Goal: Transaction & Acquisition: Purchase product/service

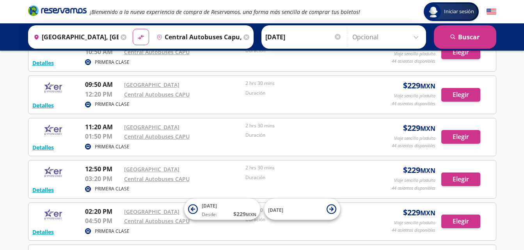
scroll to position [104, 0]
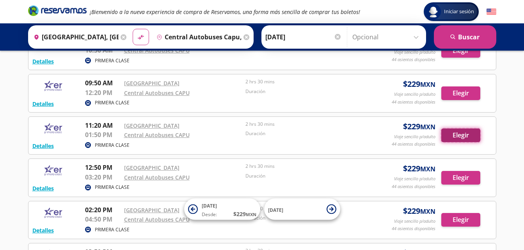
click at [459, 135] on button "Elegir" at bounding box center [460, 136] width 39 height 14
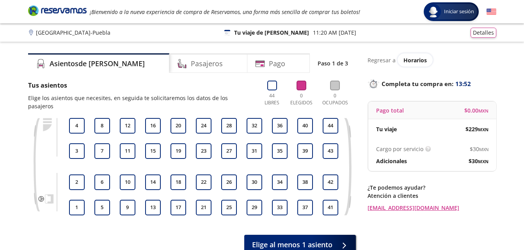
click at [459, 135] on div "Tu viaje $ 229 MXN" at bounding box center [432, 129] width 128 height 20
click at [181, 175] on button "18" at bounding box center [178, 183] width 16 height 16
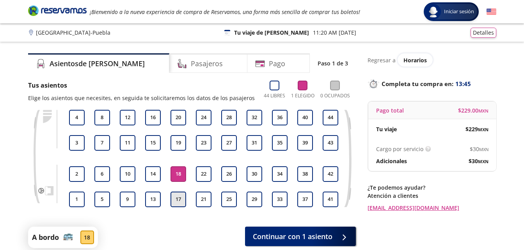
click at [176, 200] on button "17" at bounding box center [178, 200] width 16 height 16
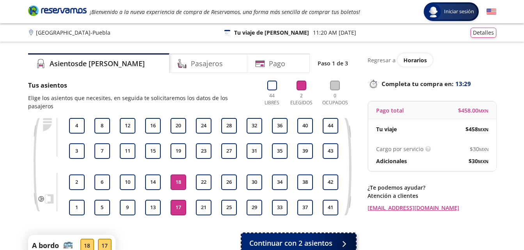
click at [295, 234] on button "Continuar con 2 asientos" at bounding box center [298, 243] width 114 height 19
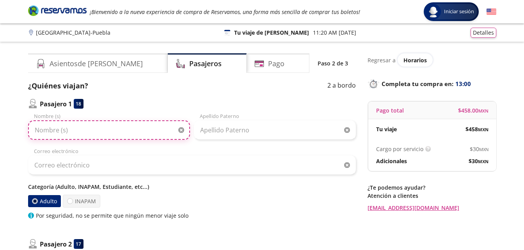
click at [53, 130] on input "Nombre (s)" at bounding box center [109, 130] width 162 height 19
type input "Juan Carlos"
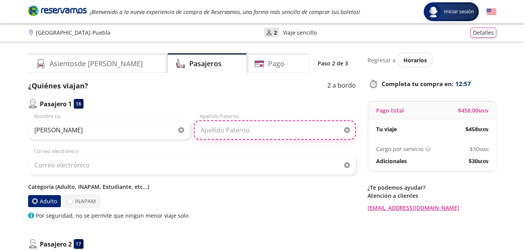
type input "Romero Hernández"
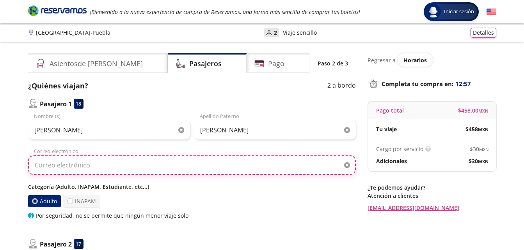
type input "juancarlosromherna@gmail.com"
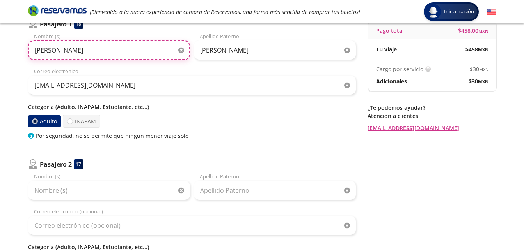
scroll to position [87, 0]
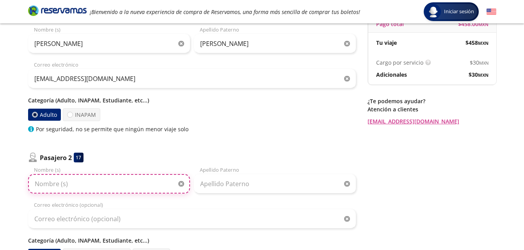
click at [39, 190] on input "Nombre (s)" at bounding box center [109, 183] width 162 height 19
type input "S"
click at [90, 186] on input "Ashly Samantha Albarrán MArtínez" at bounding box center [109, 183] width 162 height 19
drag, startPoint x: 85, startPoint y: 183, endPoint x: 131, endPoint y: 184, distance: 46.0
click at [131, 184] on input "Ashly Samantha Albarrán MArtínez" at bounding box center [109, 183] width 162 height 19
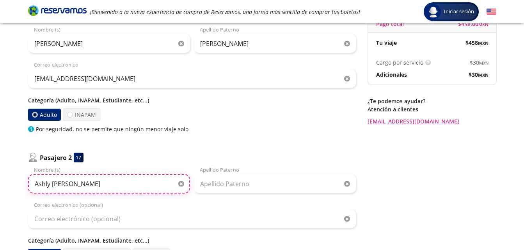
drag, startPoint x: 82, startPoint y: 185, endPoint x: 151, endPoint y: 187, distance: 69.5
click at [151, 187] on input "Ashly Samantha Albarrán MArtínez" at bounding box center [109, 183] width 162 height 19
type input "Ashly Samantha"
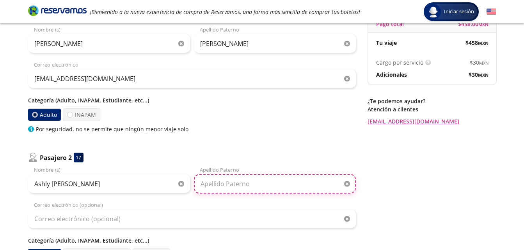
click at [206, 186] on input "Apellido Paterno" at bounding box center [275, 183] width 162 height 19
paste input "Albarrán MArtínez"
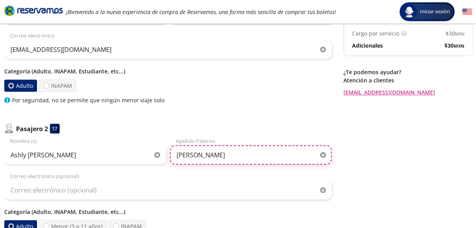
scroll to position [113, 0]
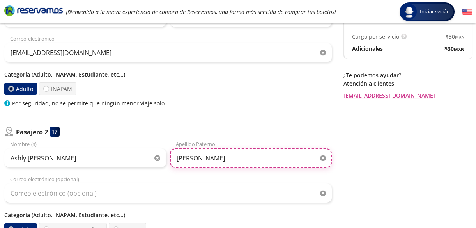
type input "Albarrán Martínez"
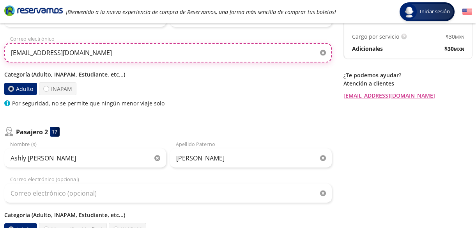
drag, startPoint x: 105, startPoint y: 50, endPoint x: -2, endPoint y: 68, distance: 108.4
click at [0, 68] on html "Group 9 Created with Sketch. Datos para la compra Ciudad de México - Puebla Ini…" at bounding box center [238, 132] width 476 height 490
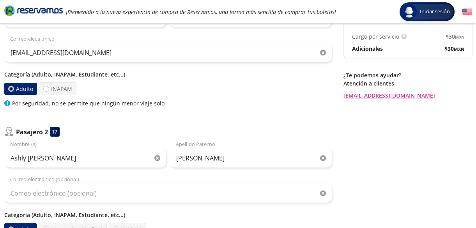
click at [0, 68] on html "Group 9 Created with Sketch. Datos para la compra Ciudad de México - Puebla Ini…" at bounding box center [238, 132] width 476 height 490
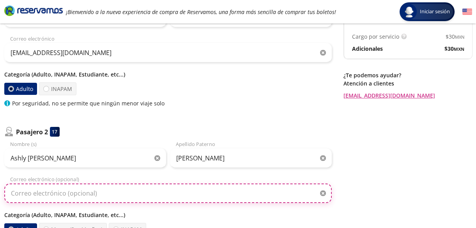
click at [35, 192] on input "Correo electrónico (opcional)" at bounding box center [168, 192] width 328 height 19
paste input "[EMAIL_ADDRESS][DOMAIN_NAME]"
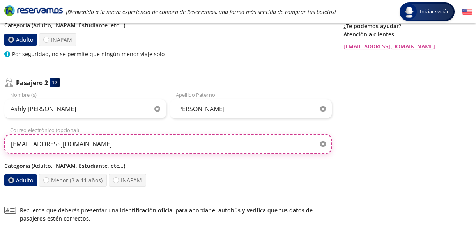
scroll to position [159, 0]
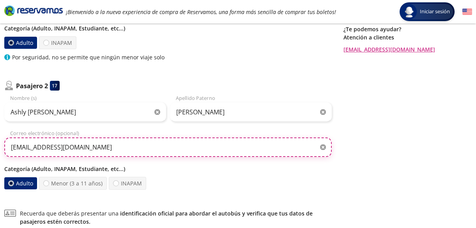
type input "[EMAIL_ADDRESS][DOMAIN_NAME]"
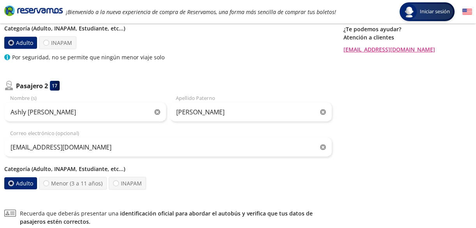
click at [12, 44] on div at bounding box center [11, 43] width 6 height 6
click at [12, 44] on input "Adulto" at bounding box center [11, 42] width 5 height 5
click at [26, 179] on label "Adulto" at bounding box center [20, 183] width 33 height 12
click at [14, 181] on input "Adulto" at bounding box center [11, 183] width 5 height 5
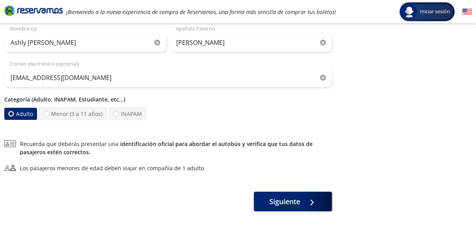
scroll to position [232, 0]
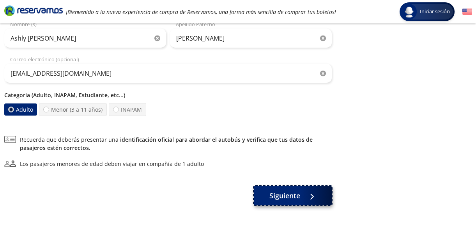
click at [303, 195] on button "Siguiente" at bounding box center [293, 195] width 78 height 19
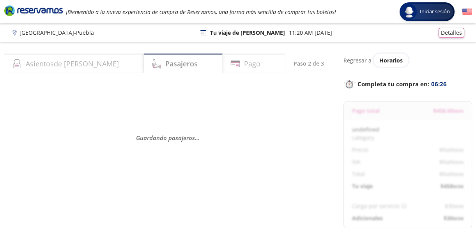
select select "MX"
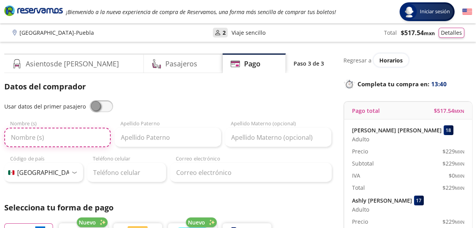
click at [33, 131] on input "Nombre (s)" at bounding box center [57, 137] width 106 height 19
type input "[PERSON_NAME]"
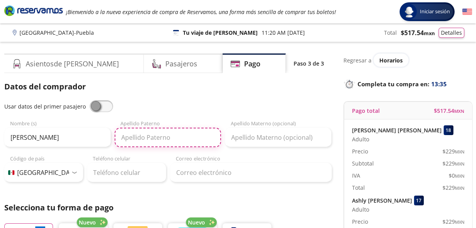
type input "romero"
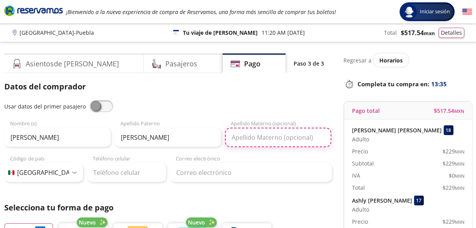
type input "hernández"
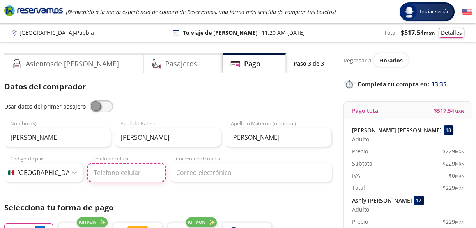
type input "729 869 6859"
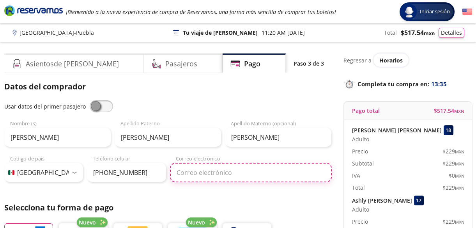
type input "[EMAIL_ADDRESS][DOMAIN_NAME]"
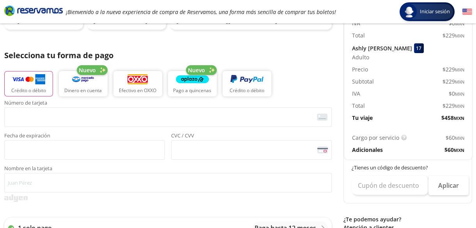
scroll to position [153, 0]
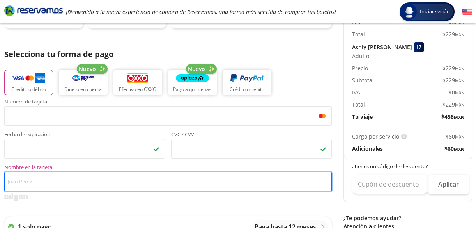
click at [88, 183] on input "Nombre en la tarjeta" at bounding box center [168, 181] width 328 height 19
type input "m"
type input "L"
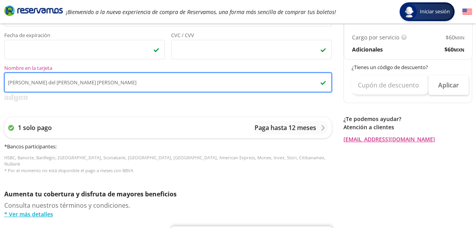
scroll to position [261, 0]
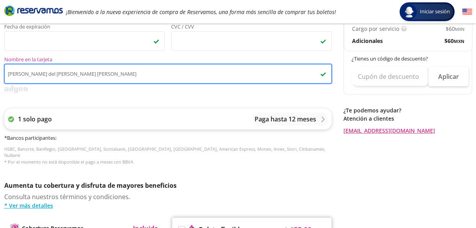
type input "María del Carmen Hernández Morales"
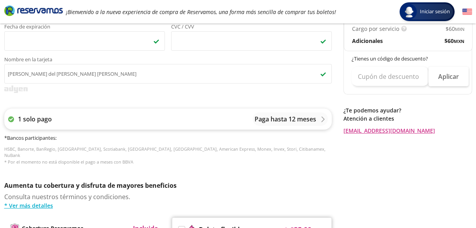
click at [306, 120] on p "Paga hasta 12 meses" at bounding box center [286, 118] width 62 height 9
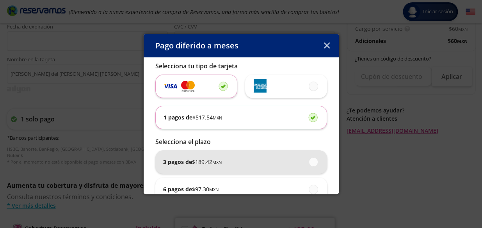
click at [195, 165] on span "$ 189.42 MXN" at bounding box center [207, 162] width 30 height 8
click at [308, 164] on input "3 pagos de $ 189.42 MXN" at bounding box center [310, 161] width 5 height 5
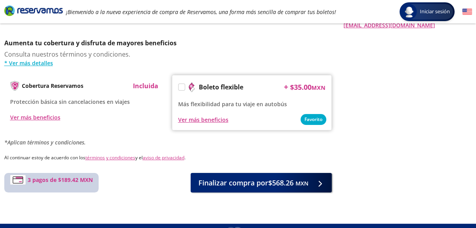
scroll to position [410, 0]
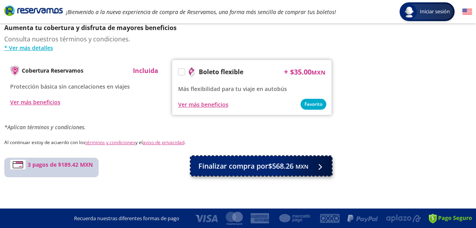
click at [230, 161] on span "Finalizar compra por $568.26 MXN" at bounding box center [254, 166] width 110 height 11
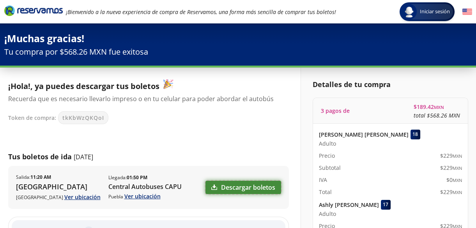
click at [243, 187] on link "Descargar boletos" at bounding box center [244, 187] width 76 height 13
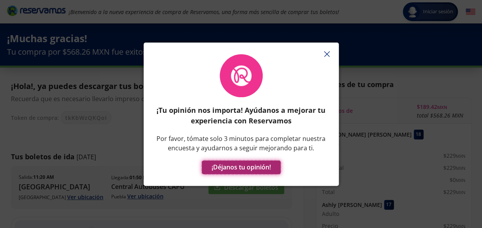
click at [247, 165] on button "¡Déjanos tu opinión!" at bounding box center [241, 167] width 79 height 14
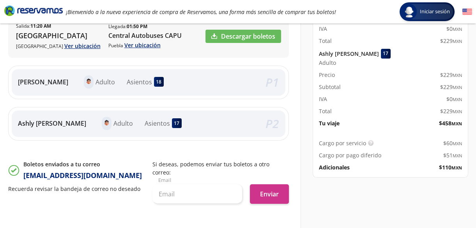
scroll to position [140, 0]
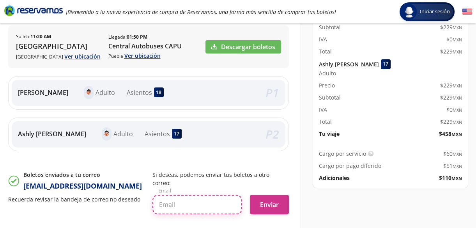
click at [188, 196] on input "text" at bounding box center [197, 204] width 90 height 19
click at [189, 195] on input "text" at bounding box center [197, 204] width 90 height 19
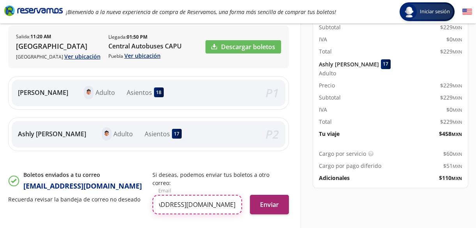
type input "julianahernadezmorales@yahoo.com.mx"
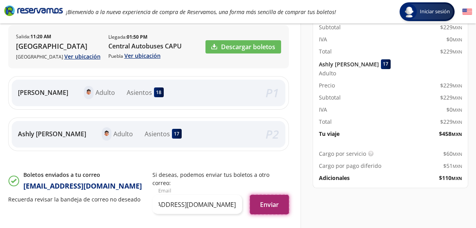
scroll to position [0, 0]
click at [261, 199] on button "Enviar" at bounding box center [269, 204] width 39 height 19
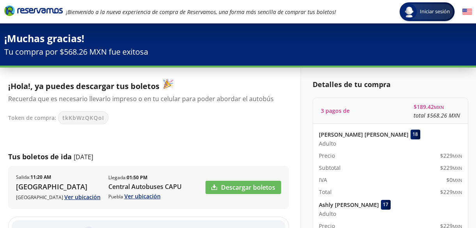
click at [34, 10] on icon "Brand Logo" at bounding box center [33, 11] width 58 height 12
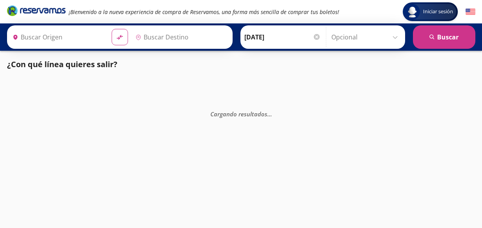
type input "Central Autobuses Capu, [GEOGRAPHIC_DATA]"
type input "[GEOGRAPHIC_DATA], [GEOGRAPHIC_DATA]"
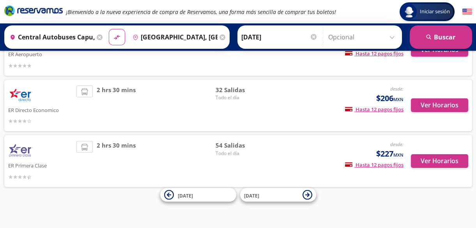
scroll to position [84, 0]
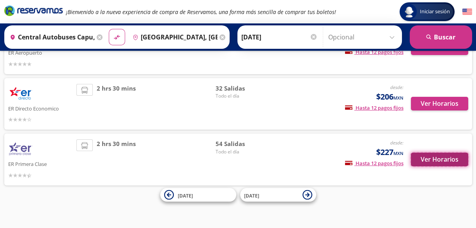
click at [445, 164] on button "Ver Horarios" at bounding box center [439, 159] width 57 height 14
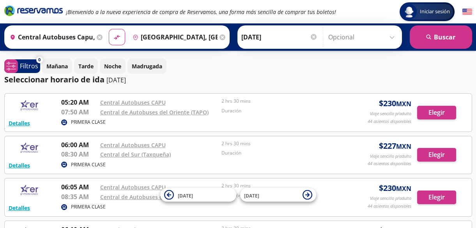
click at [445, 164] on div "Detalles PRIMERA CLASE 06:00 AM Central Autobuses CAPU 08:30 AM Central del Sur…" at bounding box center [238, 155] width 459 height 30
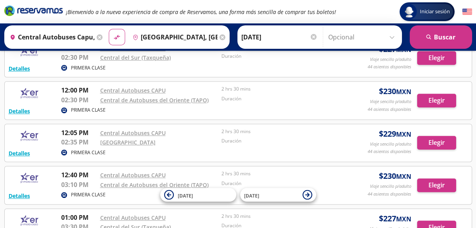
scroll to position [959, 0]
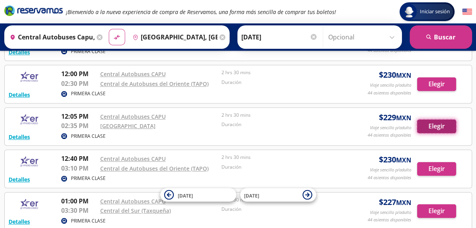
click at [443, 121] on button "Elegir" at bounding box center [436, 126] width 39 height 14
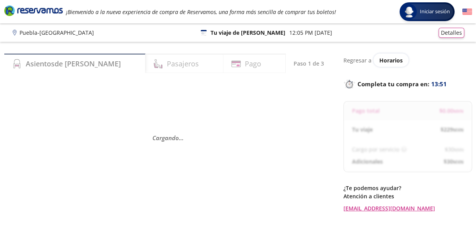
click at [443, 121] on div "Tu viaje $ 229 MXN" at bounding box center [407, 129] width 127 height 20
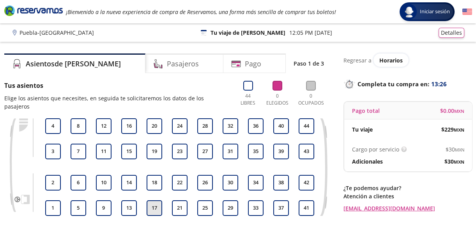
click at [152, 200] on button "17" at bounding box center [155, 208] width 16 height 16
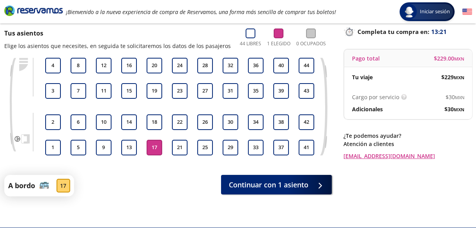
scroll to position [57, 0]
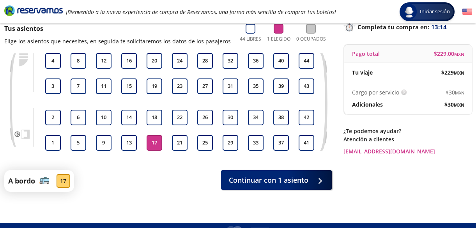
click at [385, 90] on p "Cargo por servicio" at bounding box center [375, 92] width 47 height 8
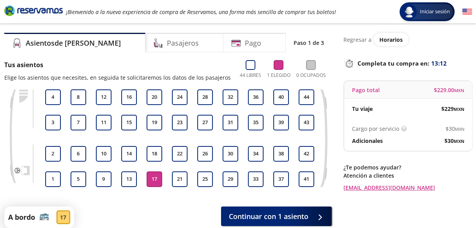
scroll to position [0, 0]
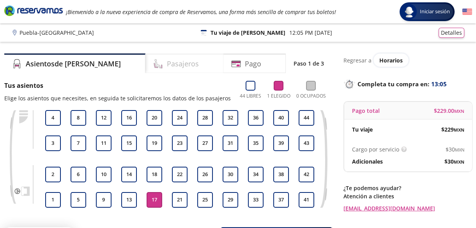
click at [167, 60] on h4 "Pasajeros" at bounding box center [183, 63] width 32 height 11
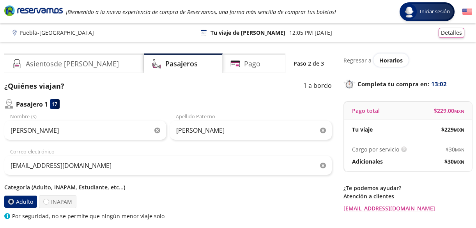
click at [37, 119] on div "[PERSON_NAME] (s)" at bounding box center [85, 126] width 162 height 27
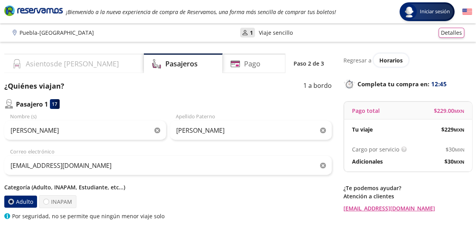
click at [65, 63] on h4 "Asientos de [PERSON_NAME]" at bounding box center [72, 63] width 93 height 11
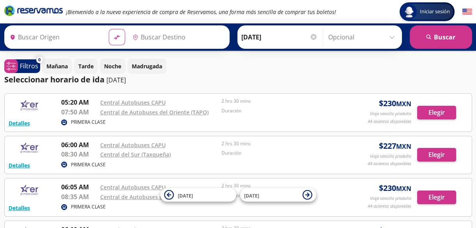
type input "Central Autobuses Capu, [GEOGRAPHIC_DATA]"
type input "[GEOGRAPHIC_DATA], [GEOGRAPHIC_DATA]"
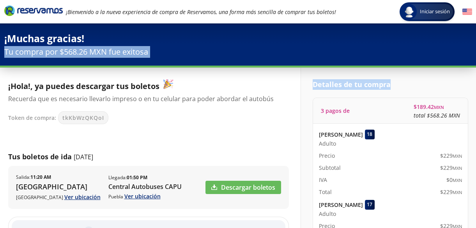
drag, startPoint x: 475, startPoint y: 43, endPoint x: 478, endPoint y: 74, distance: 31.0
click at [37, 6] on icon "Brand Logo" at bounding box center [33, 11] width 58 height 12
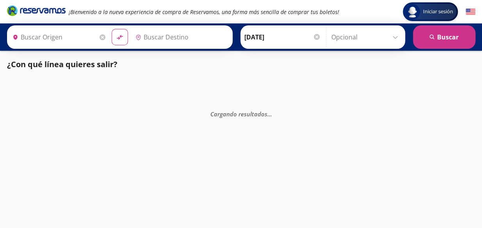
type input "Central Autobuses Capu, [GEOGRAPHIC_DATA]"
type input "[GEOGRAPHIC_DATA], [GEOGRAPHIC_DATA]"
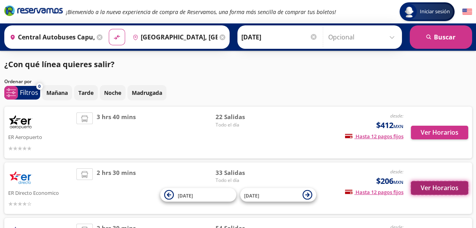
click at [445, 191] on button "Ver Horarios" at bounding box center [439, 188] width 57 height 14
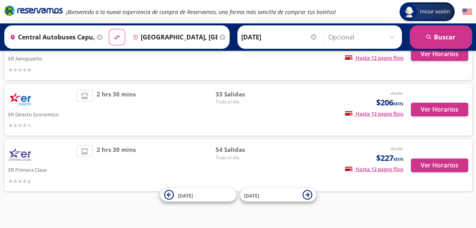
scroll to position [60, 0]
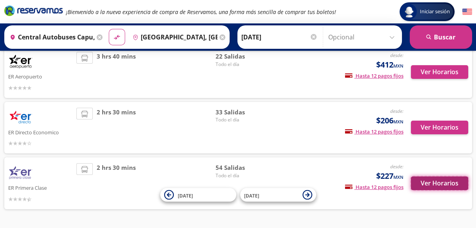
click at [438, 182] on button "Ver Horarios" at bounding box center [439, 183] width 57 height 14
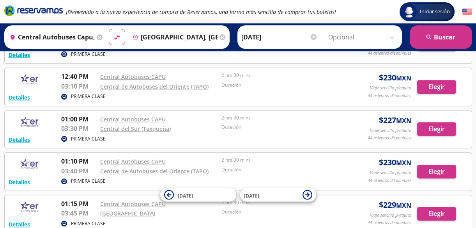
scroll to position [1032, 0]
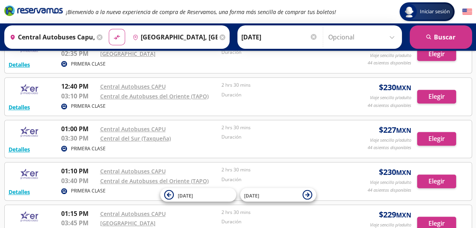
click at [313, 36] on div at bounding box center [314, 37] width 6 height 6
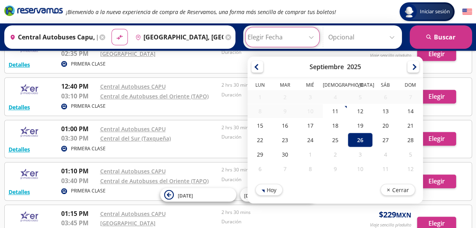
click at [323, 100] on div "4" at bounding box center [335, 97] width 25 height 14
click at [338, 109] on div "11" at bounding box center [335, 111] width 25 height 14
type input "11-Sep-25"
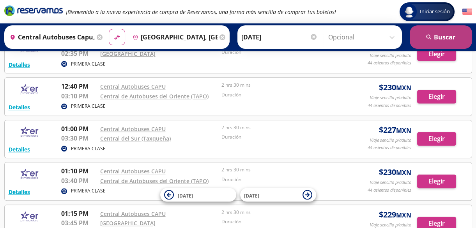
click at [434, 39] on button "search Buscar" at bounding box center [441, 36] width 62 height 23
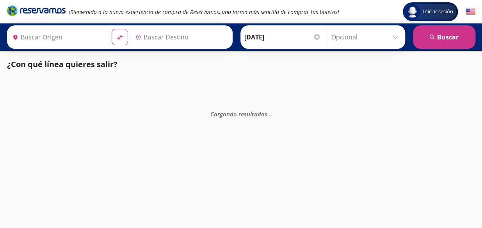
type input "[GEOGRAPHIC_DATA], [GEOGRAPHIC_DATA]"
type input "Central Autobuses Capu, [GEOGRAPHIC_DATA]"
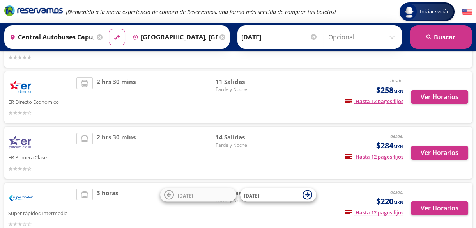
scroll to position [90, 0]
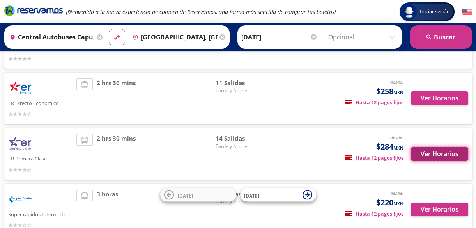
click at [436, 155] on button "Ver Horarios" at bounding box center [439, 154] width 57 height 14
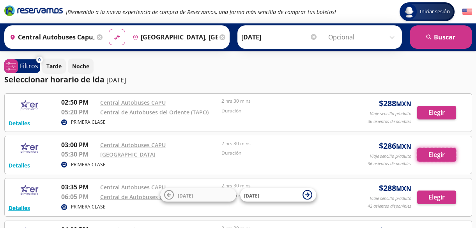
click at [436, 155] on button "Elegir" at bounding box center [436, 155] width 39 height 14
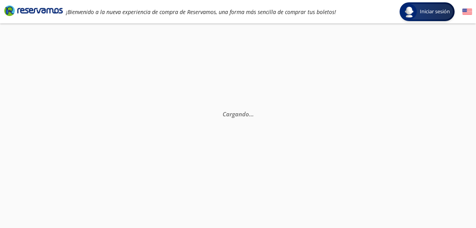
click at [436, 155] on div "Cargando . . ." at bounding box center [238, 137] width 476 height 228
